Goal: Navigation & Orientation: Find specific page/section

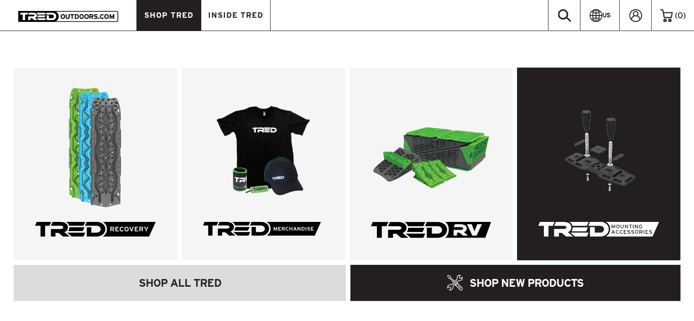
click at [546, 127] on link at bounding box center [598, 164] width 163 height 193
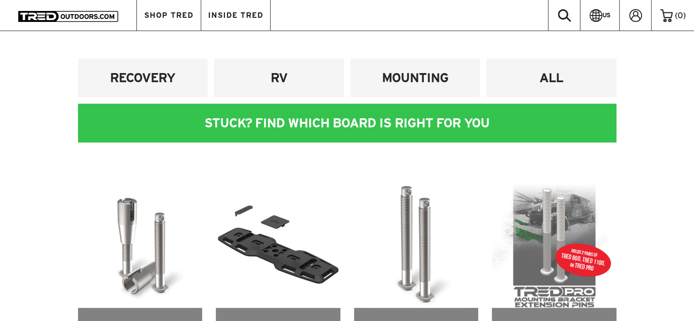
scroll to position [276, 0]
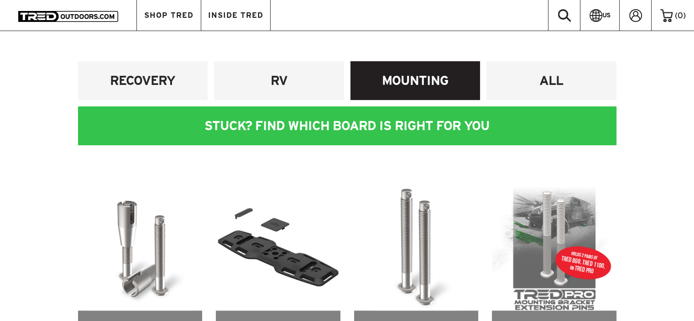
click at [410, 89] on link "MOUNTING" at bounding box center [415, 80] width 130 height 39
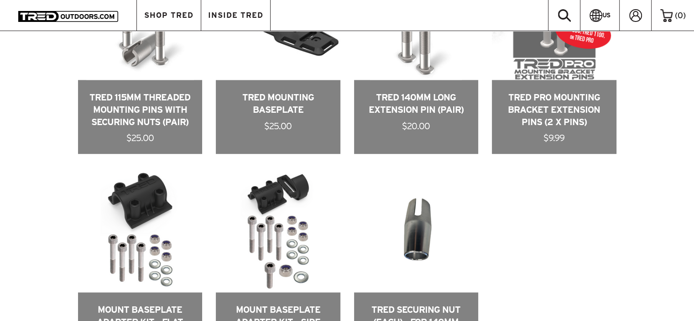
scroll to position [507, 0]
